Goal: Task Accomplishment & Management: Manage account settings

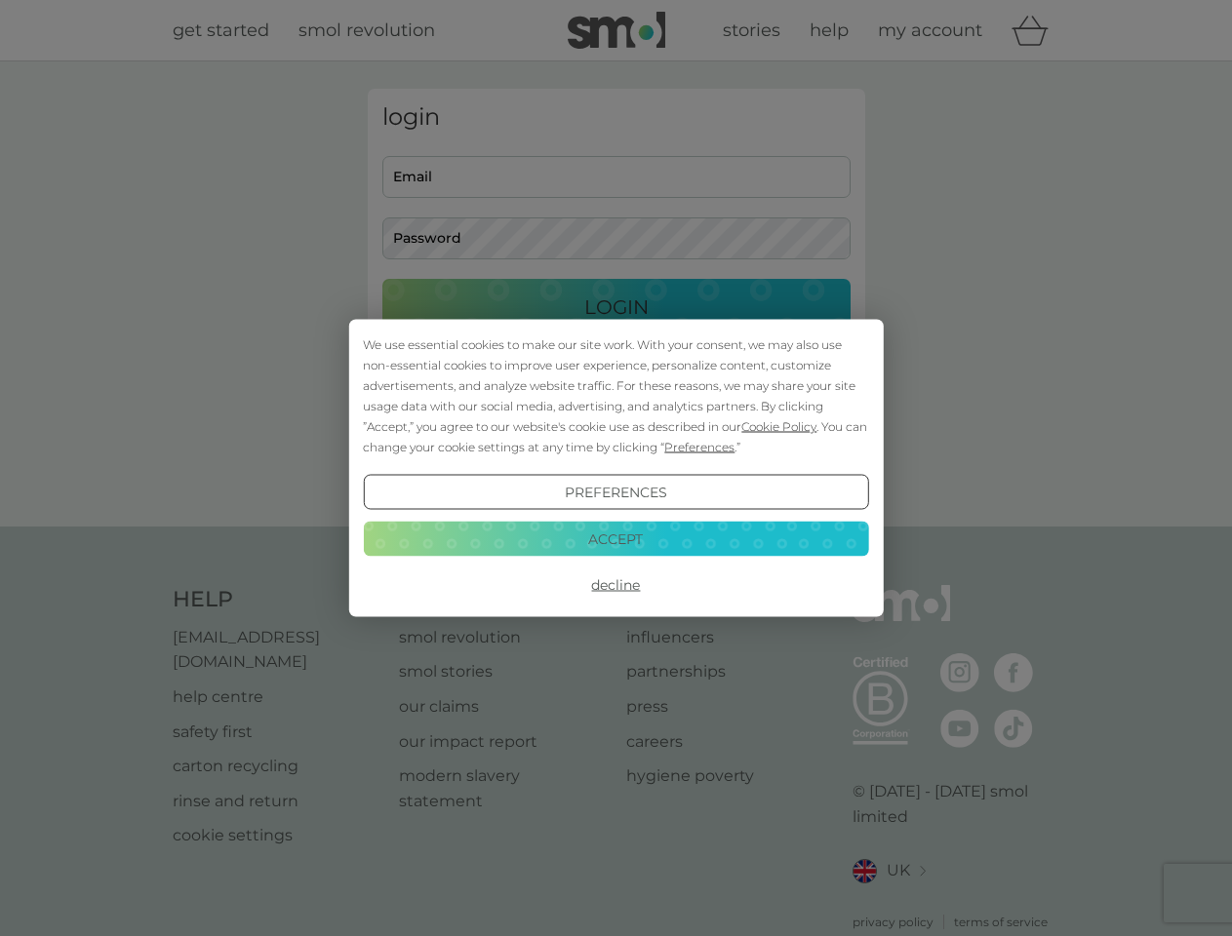
click at [779, 426] on span "Cookie Policy" at bounding box center [778, 426] width 75 height 15
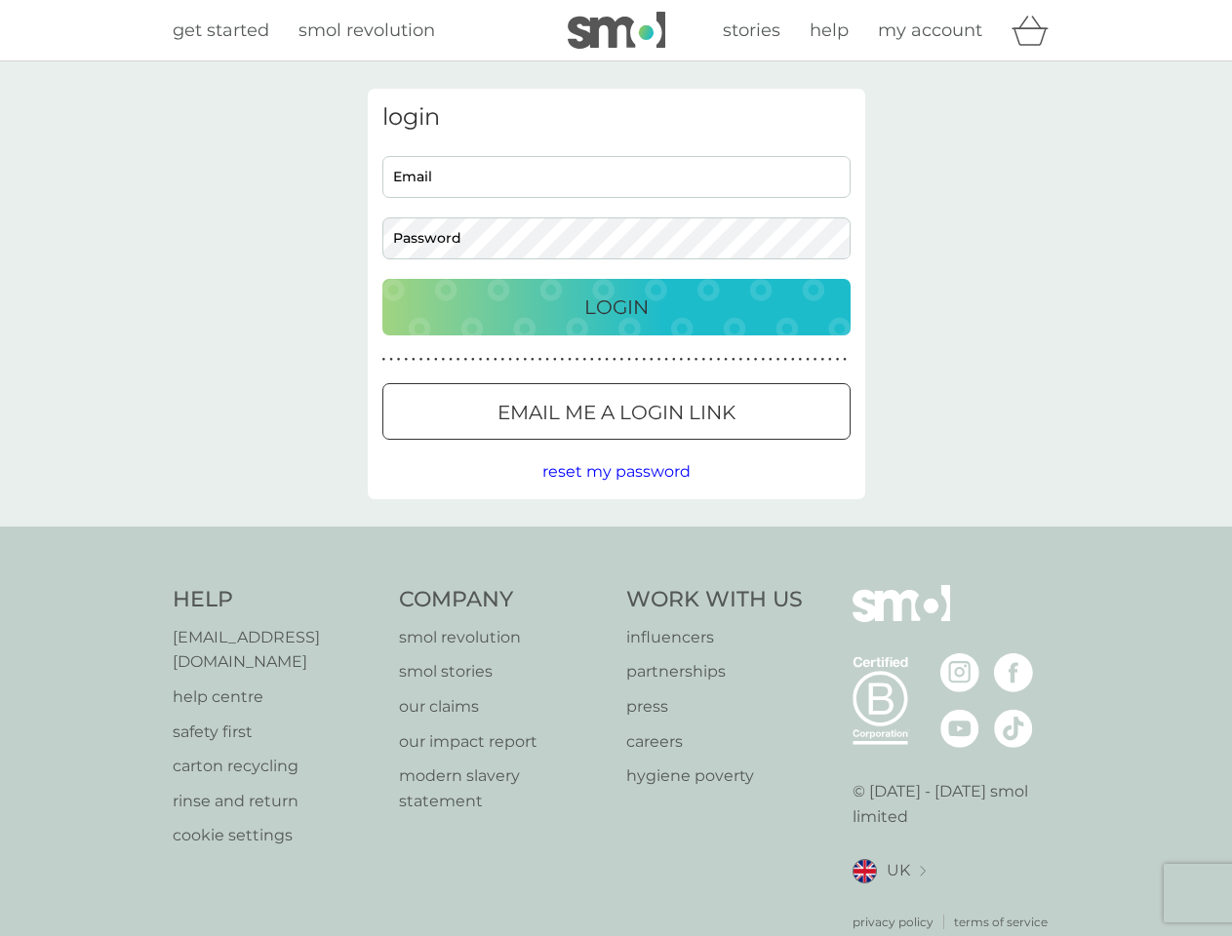
click at [697, 447] on div "login Email Password Login ● ● ● ● ● ● ● ● ● ● ● ● ● ● ● ● ● ● ● ● ● ● ● ● ● ● …" at bounding box center [616, 294] width 497 height 411
click at [615, 493] on div "login Email Password Login ● ● ● ● ● ● ● ● ● ● ● ● ● ● ● ● ● ● ● ● ● ● ● ● ● ● …" at bounding box center [616, 294] width 497 height 411
click at [615, 585] on div "Help [EMAIL_ADDRESS][DOMAIN_NAME] help centre safety first carton recycling rin…" at bounding box center [617, 758] width 888 height 346
click at [615, 538] on div "Help [EMAIL_ADDRESS][DOMAIN_NAME] help centre safety first carton recycling rin…" at bounding box center [616, 758] width 1232 height 463
